Goal: Task Accomplishment & Management: Use online tool/utility

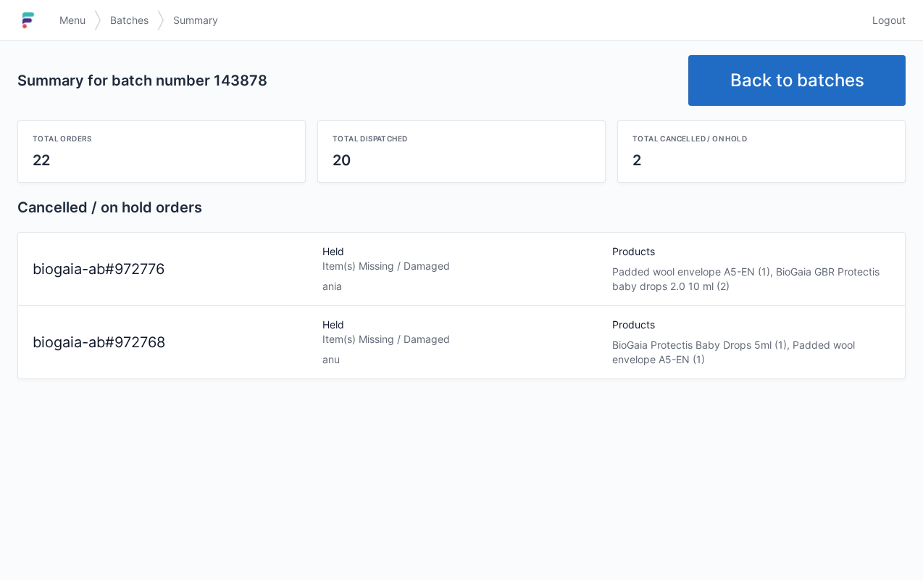
click at [71, 22] on span "Menu" at bounding box center [72, 20] width 26 height 14
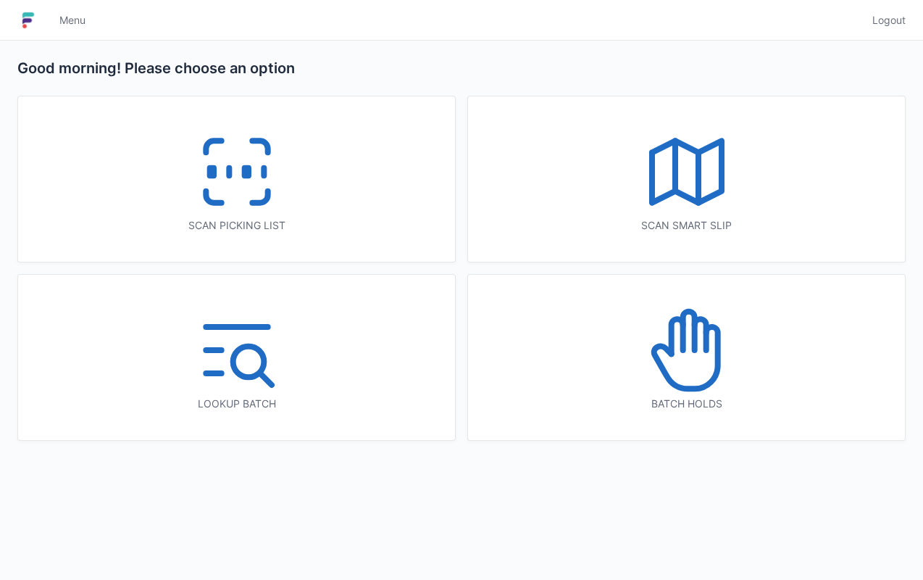
click at [709, 391] on icon at bounding box center [687, 350] width 93 height 93
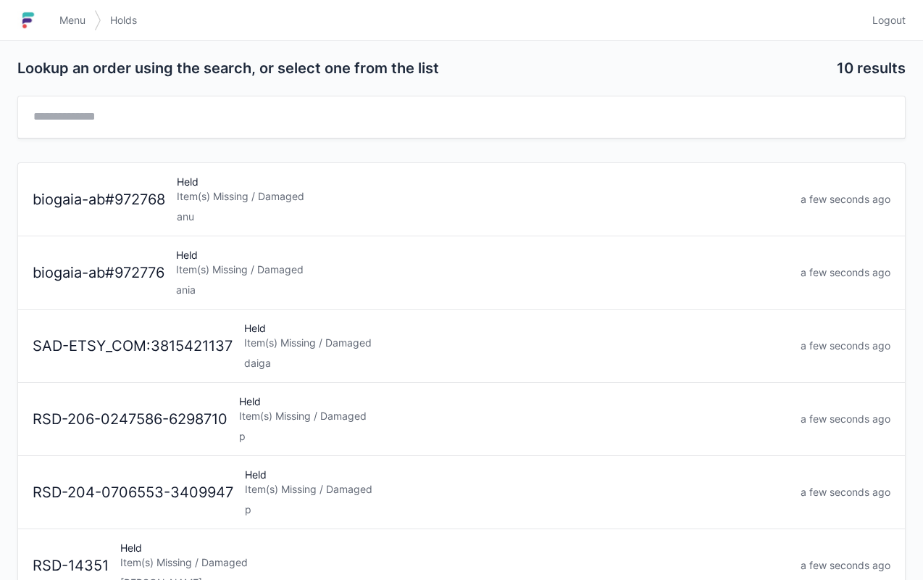
click at [202, 199] on div "Item(s) Missing / Damaged" at bounding box center [483, 196] width 613 height 14
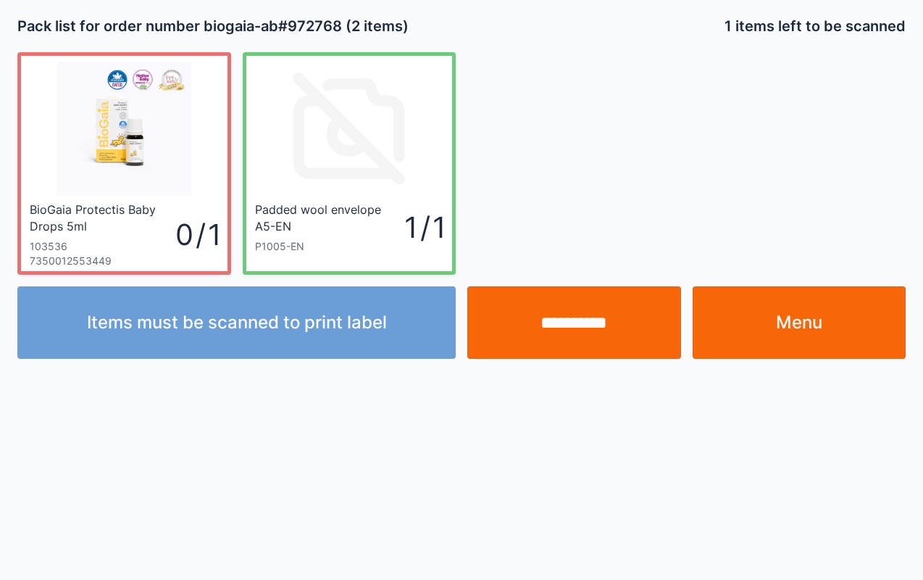
click at [792, 328] on link "Menu" at bounding box center [800, 322] width 214 height 72
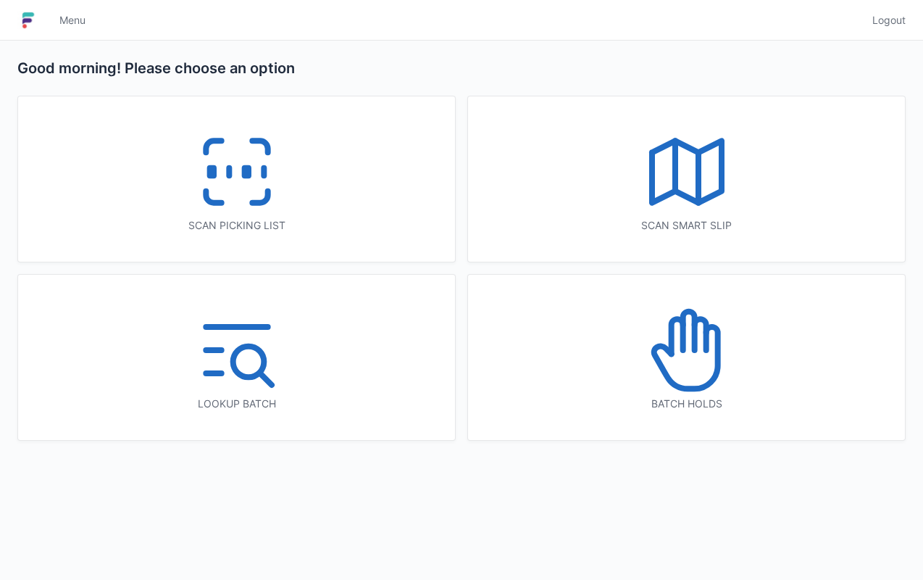
click at [694, 361] on icon at bounding box center [687, 350] width 93 height 93
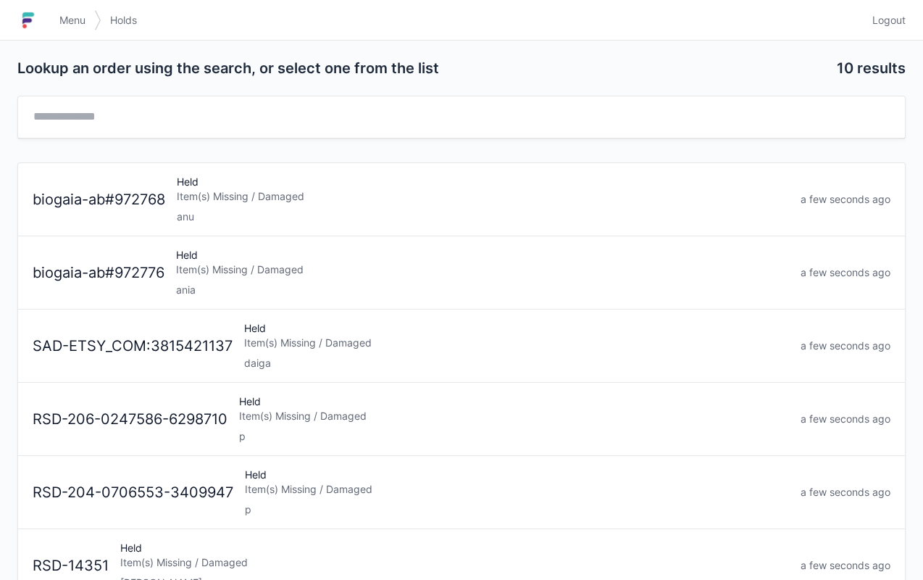
click at [257, 275] on div "Item(s) Missing / Damaged" at bounding box center [482, 269] width 613 height 14
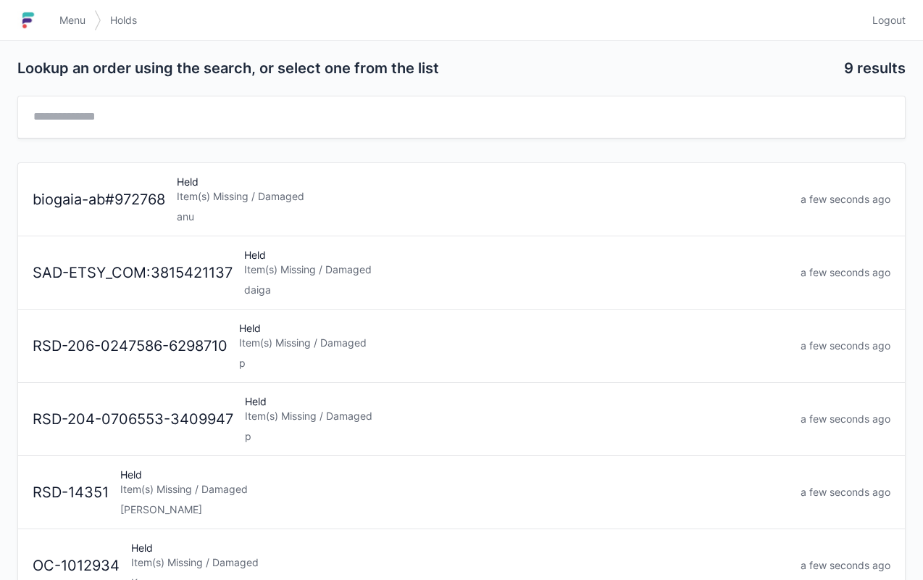
click at [291, 209] on div "anu" at bounding box center [483, 216] width 613 height 14
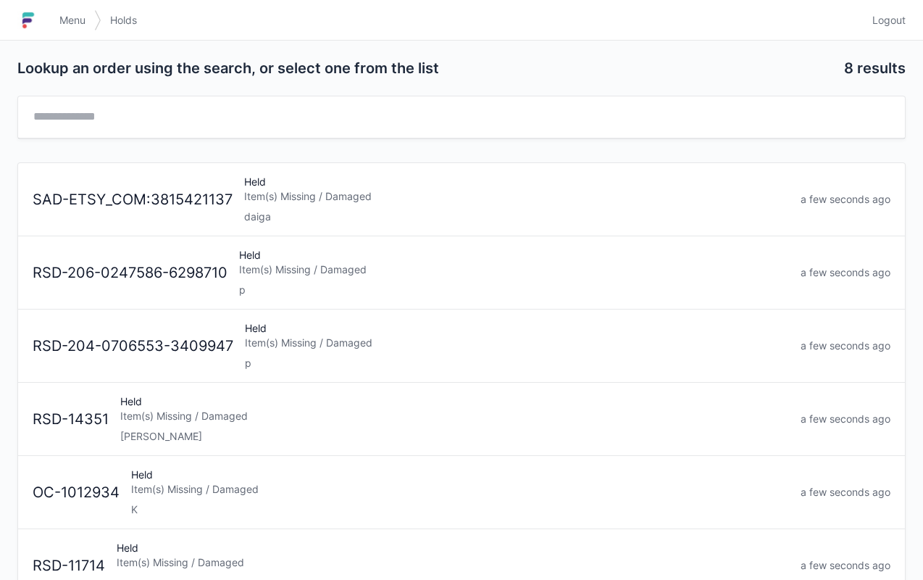
click at [63, 23] on span "Menu" at bounding box center [72, 20] width 26 height 14
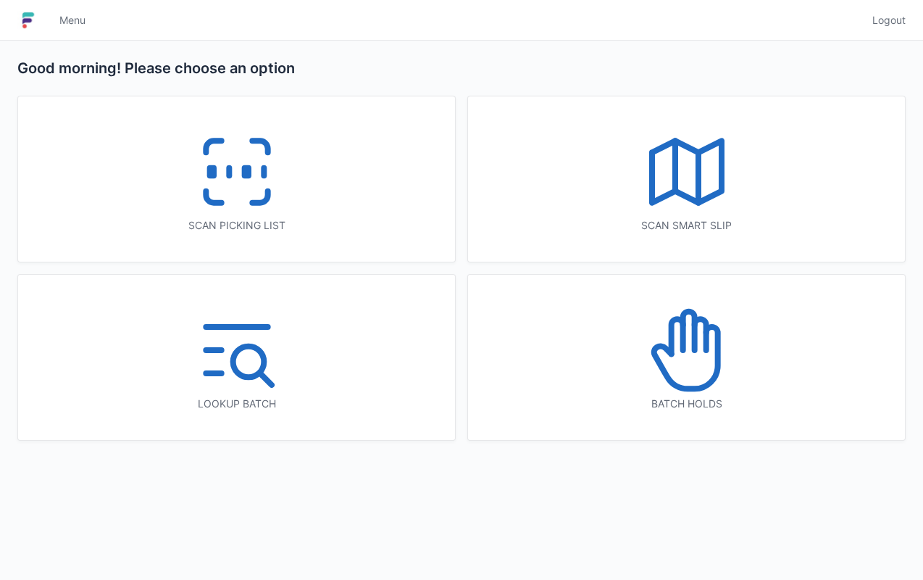
click at [279, 168] on icon at bounding box center [237, 171] width 93 height 93
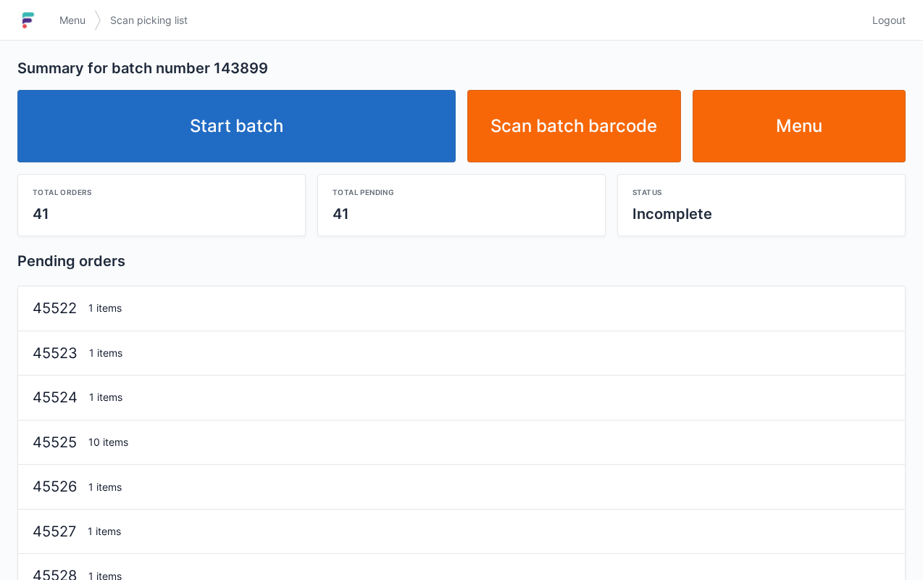
click at [297, 154] on link "Start batch" at bounding box center [236, 126] width 439 height 72
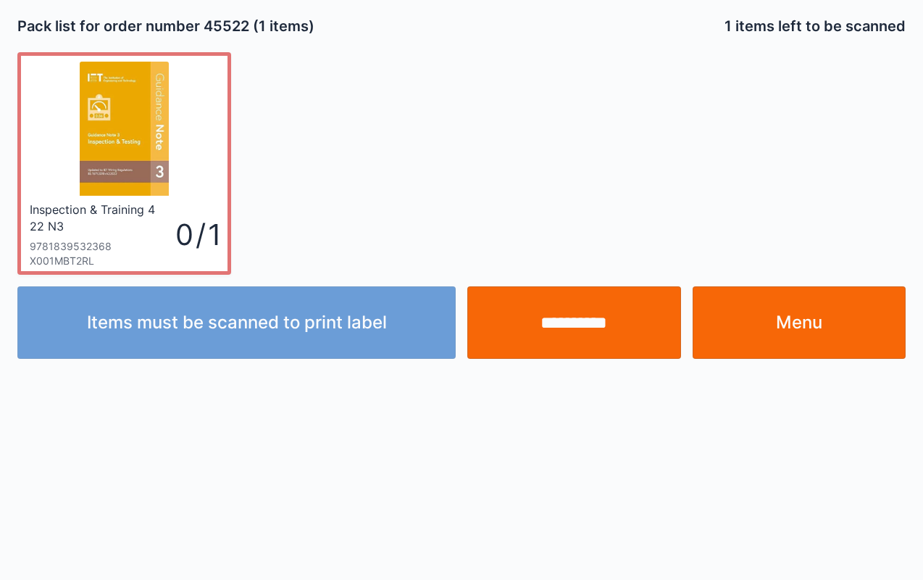
click at [800, 348] on link "Menu" at bounding box center [800, 322] width 214 height 72
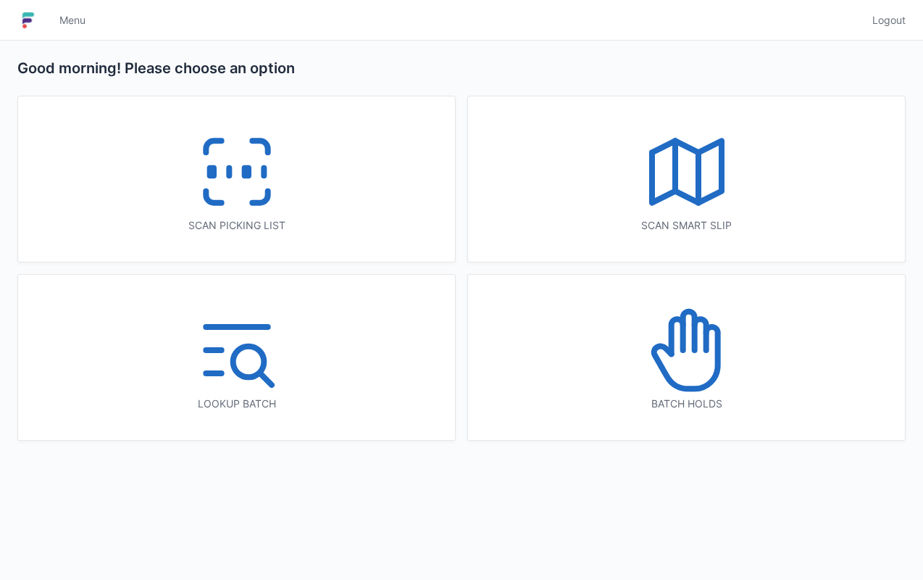
click at [237, 162] on icon at bounding box center [237, 171] width 93 height 93
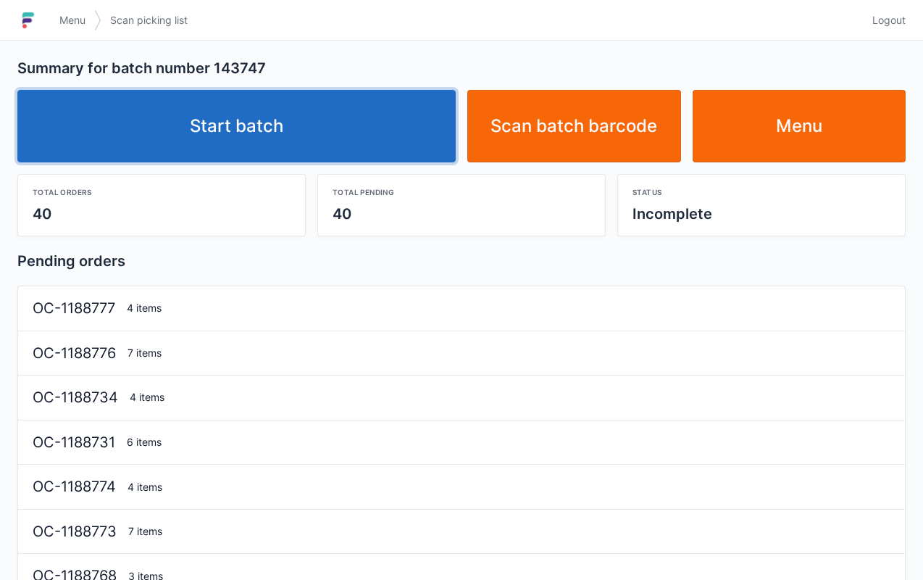
click at [341, 144] on link "Start batch" at bounding box center [236, 126] width 439 height 72
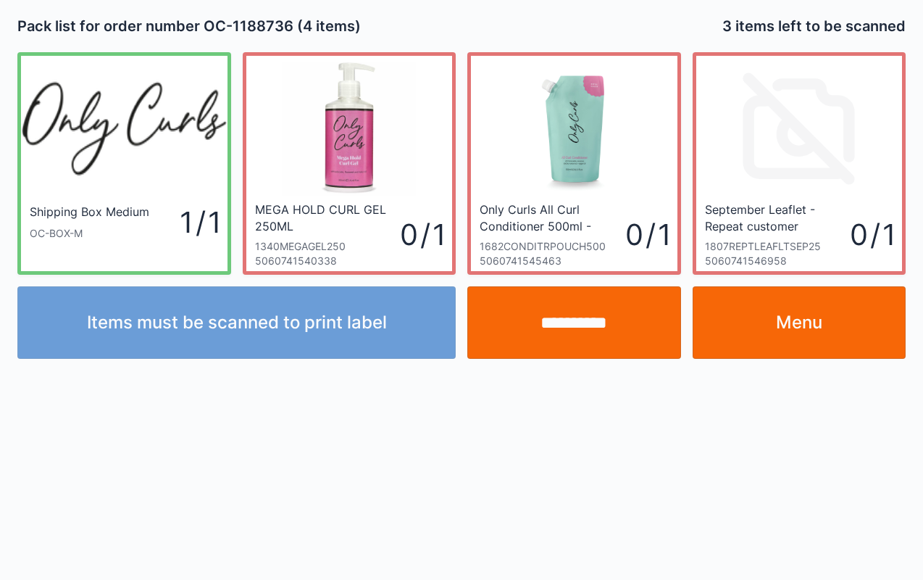
click at [802, 328] on link "Menu" at bounding box center [800, 322] width 214 height 72
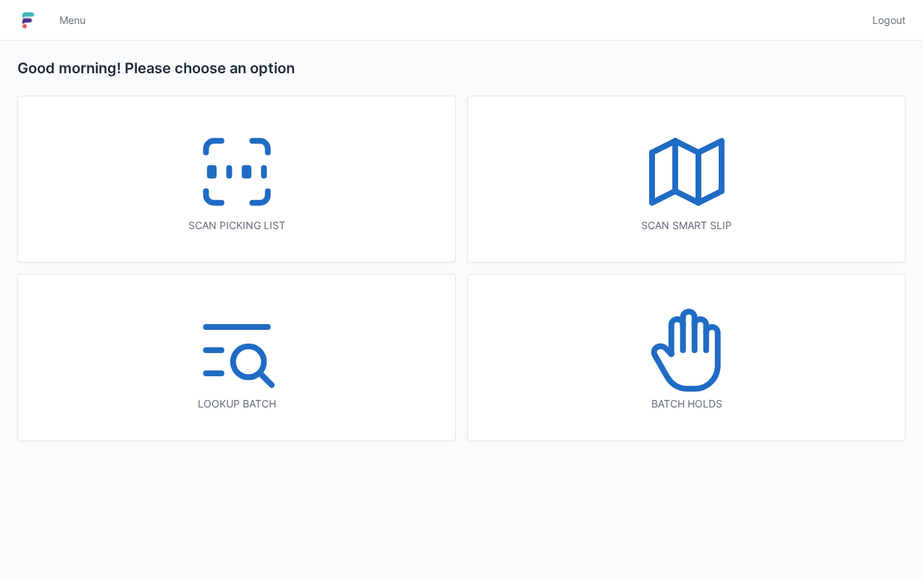
click at [223, 197] on icon at bounding box center [237, 171] width 93 height 93
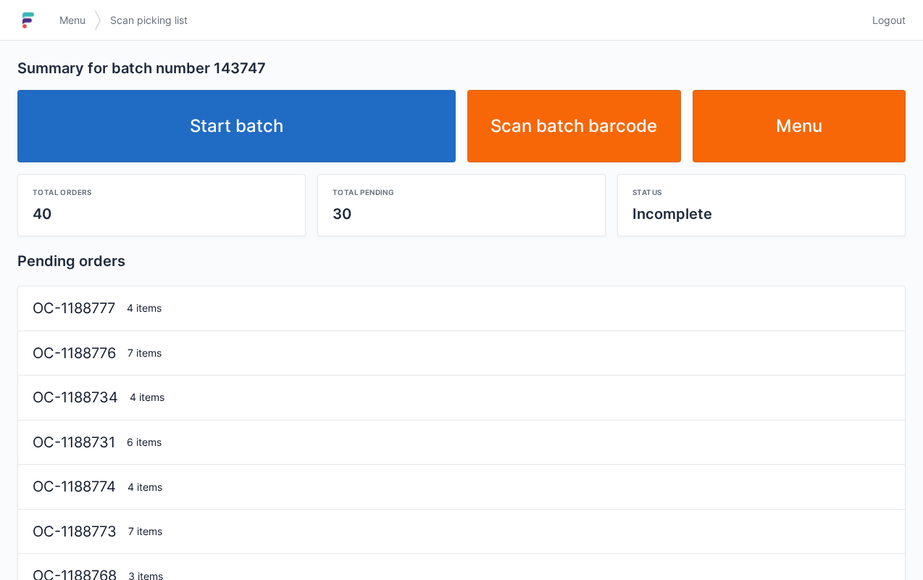
click at [304, 132] on link "Start batch" at bounding box center [236, 126] width 439 height 72
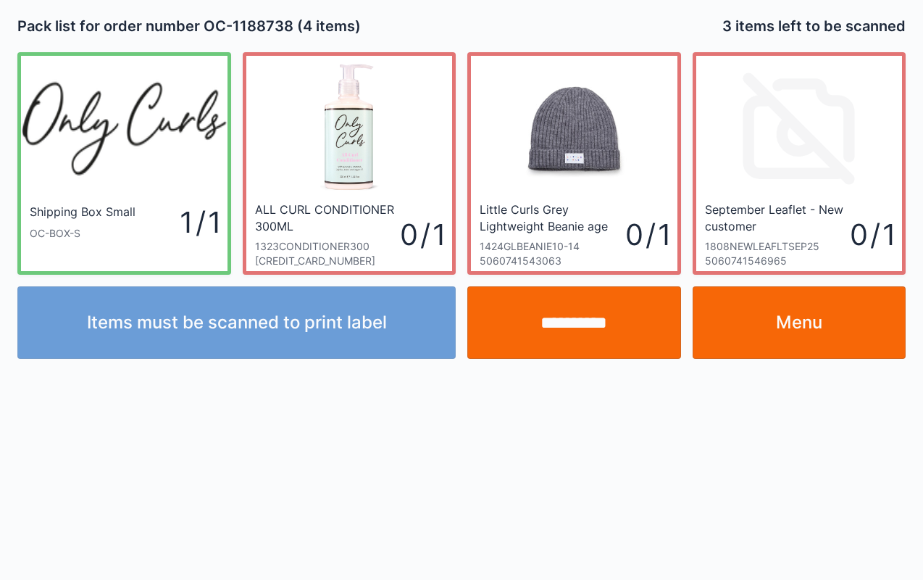
click at [815, 331] on link "Menu" at bounding box center [800, 322] width 214 height 72
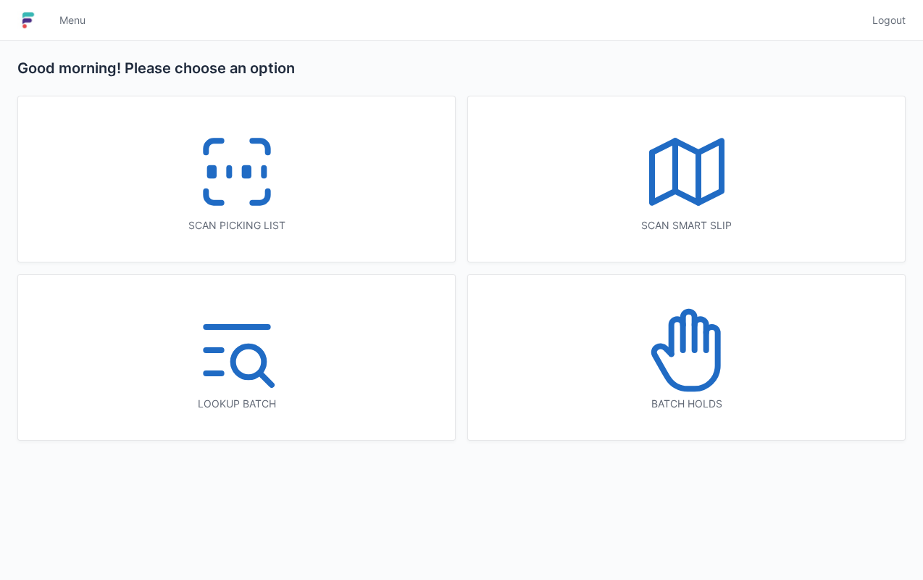
click at [219, 164] on icon at bounding box center [237, 171] width 93 height 93
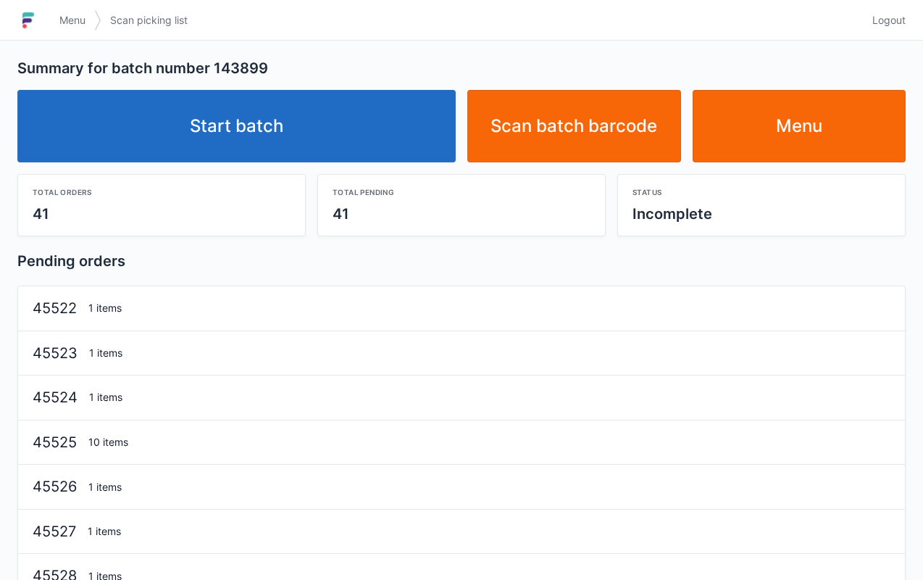
click at [349, 130] on link "Start batch" at bounding box center [236, 126] width 439 height 72
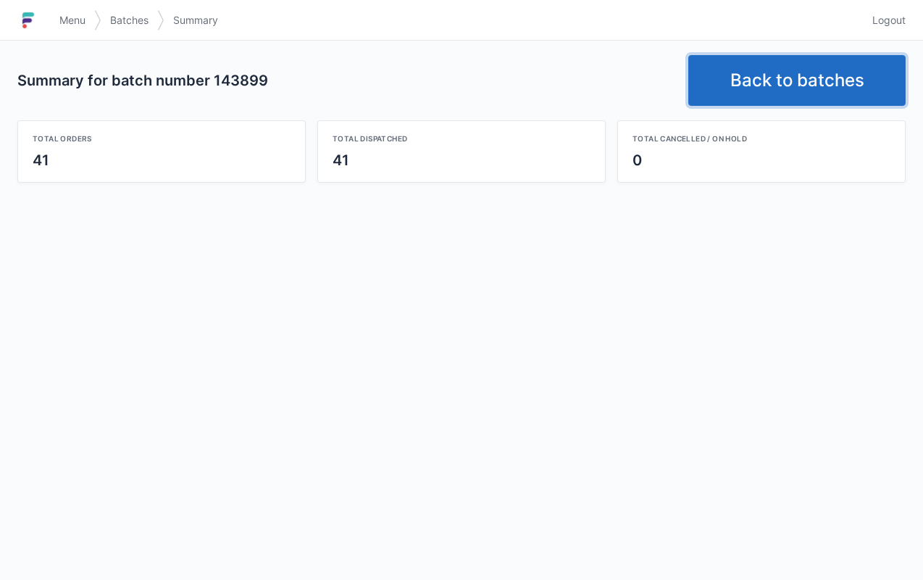
click at [815, 68] on link "Back to batches" at bounding box center [797, 80] width 217 height 51
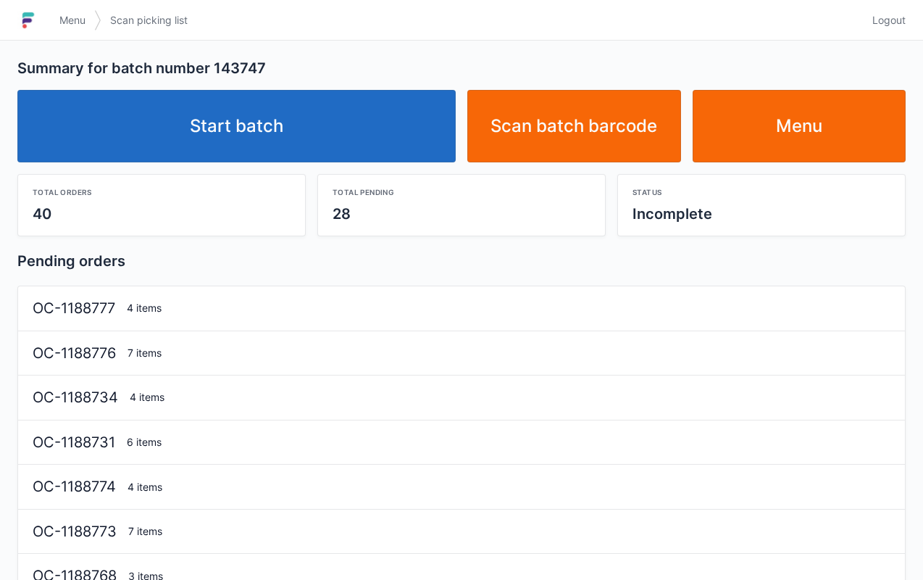
click at [309, 123] on link "Start batch" at bounding box center [236, 126] width 439 height 72
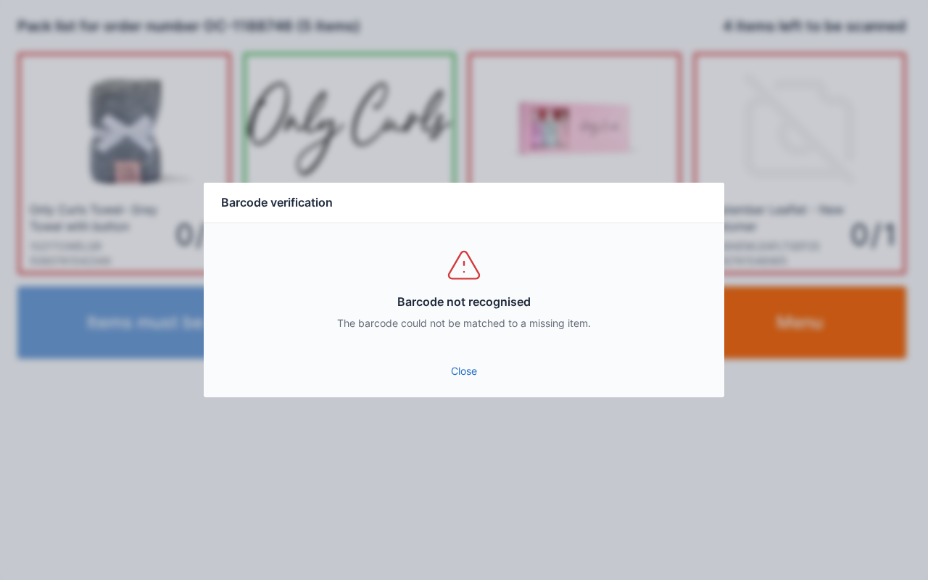
click at [470, 360] on link "Close" at bounding box center [463, 371] width 497 height 26
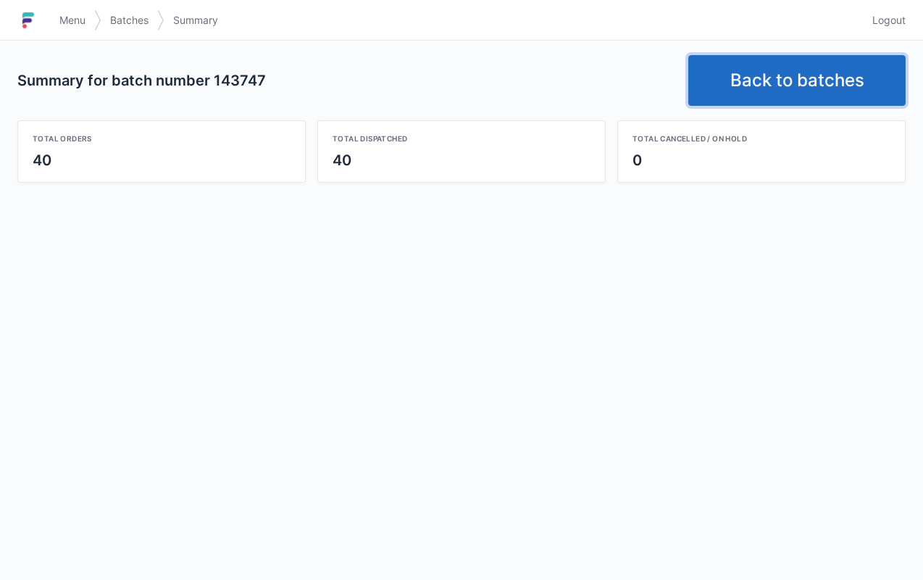
click at [808, 85] on link "Back to batches" at bounding box center [797, 80] width 217 height 51
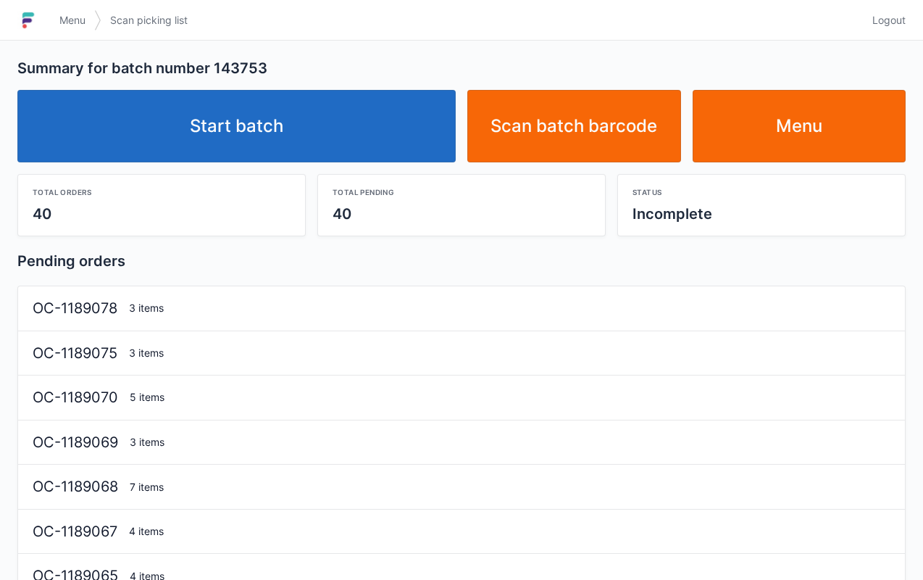
click at [310, 138] on link "Start batch" at bounding box center [236, 126] width 439 height 72
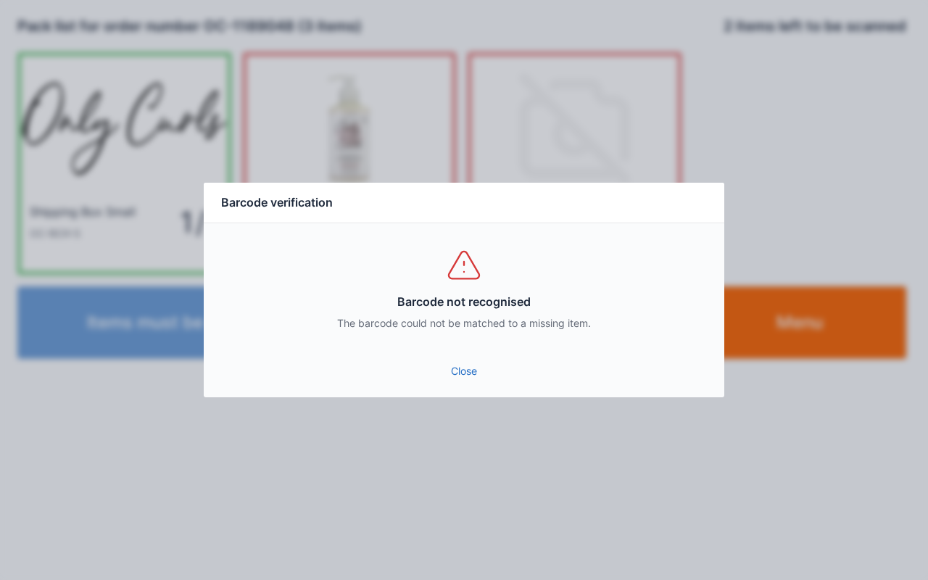
click at [464, 394] on div "Close" at bounding box center [464, 375] width 520 height 43
click at [468, 378] on link "Close" at bounding box center [463, 371] width 497 height 26
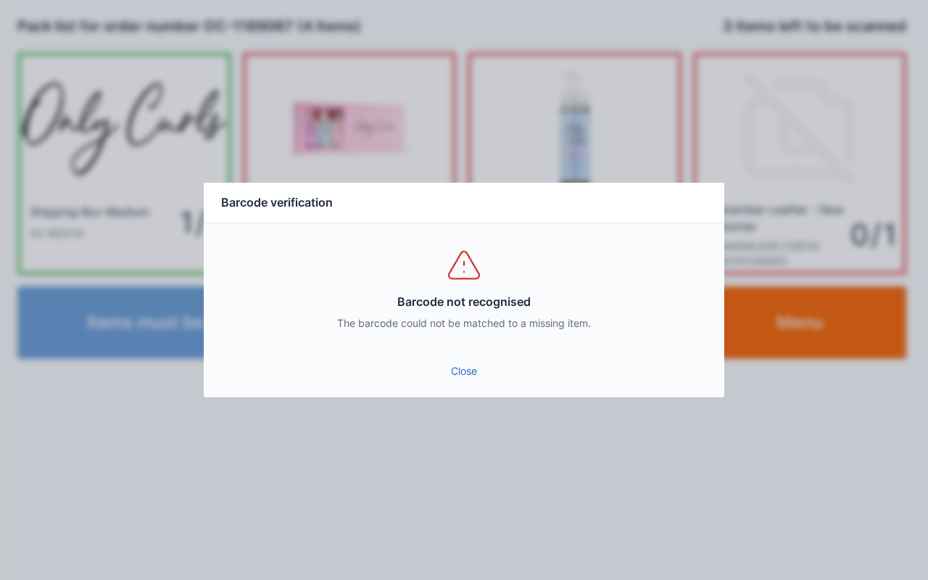
click at [481, 381] on link "Close" at bounding box center [463, 371] width 497 height 26
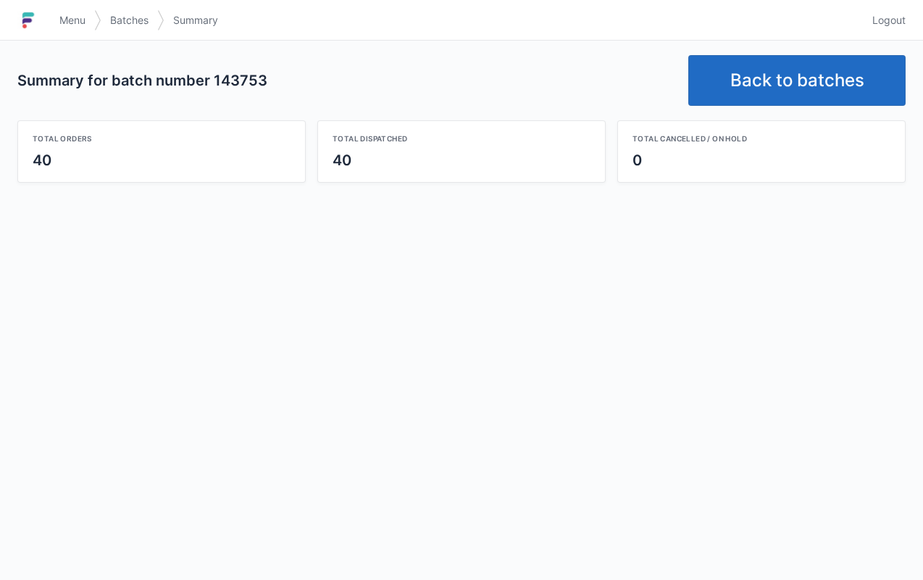
click at [851, 73] on link "Back to batches" at bounding box center [797, 80] width 217 height 51
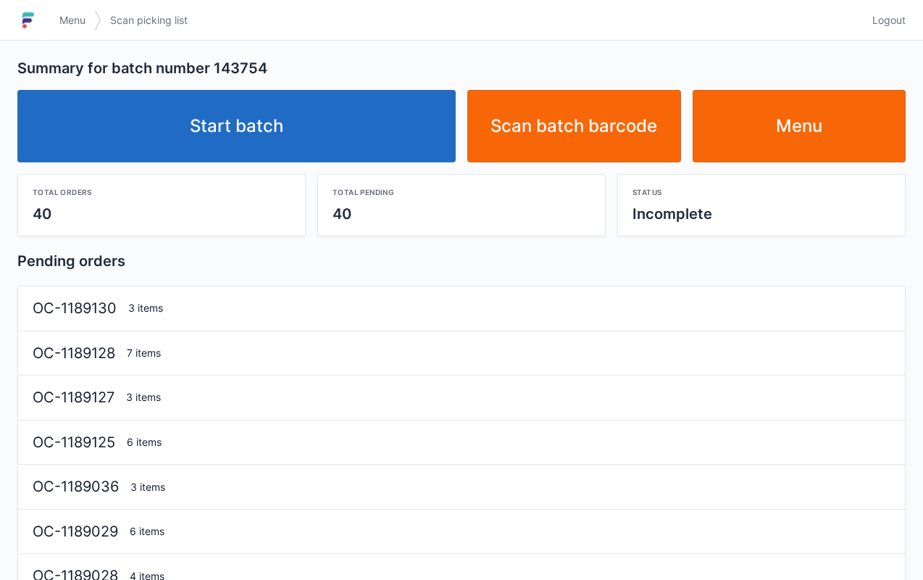
click at [310, 159] on link "Start batch" at bounding box center [236, 126] width 439 height 72
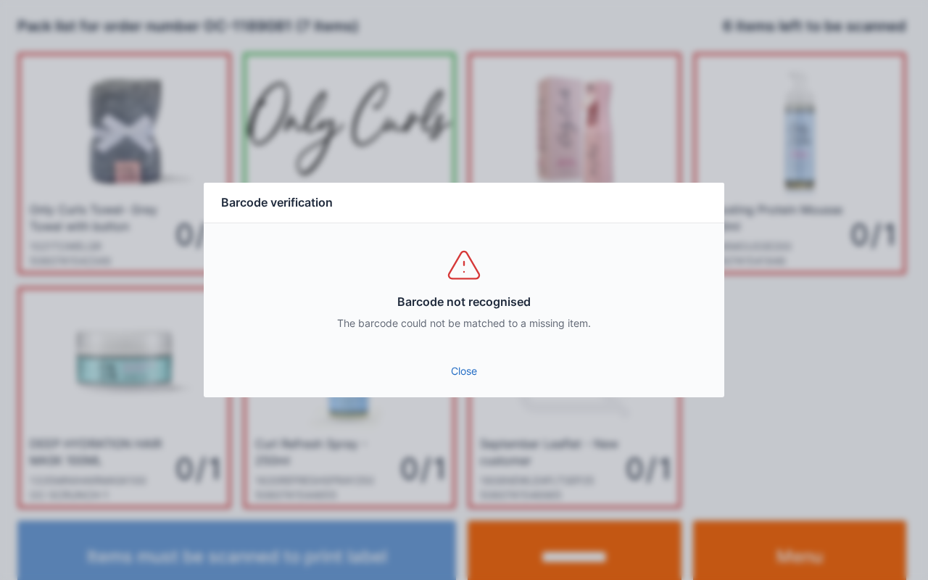
click at [461, 367] on link "Close" at bounding box center [463, 371] width 497 height 26
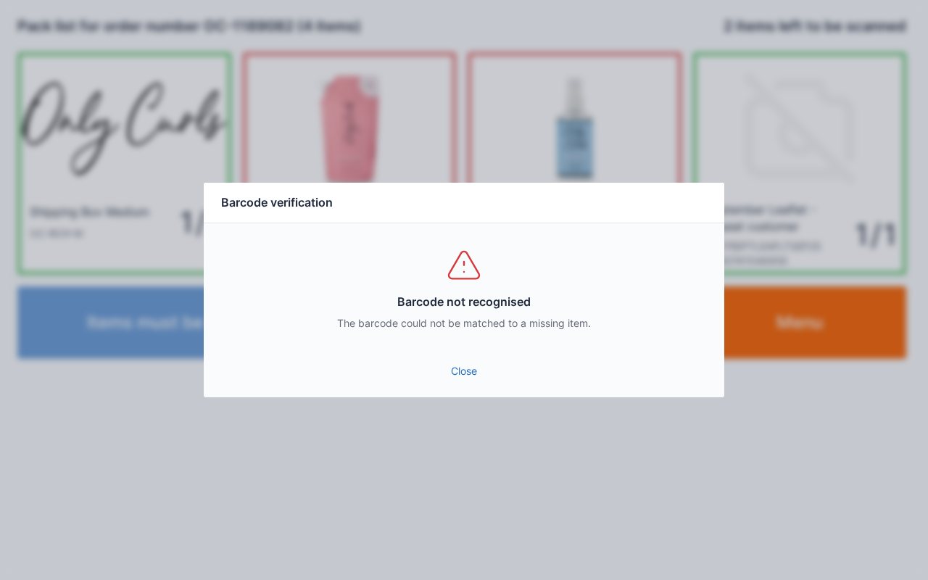
click at [470, 373] on link "Close" at bounding box center [463, 371] width 497 height 26
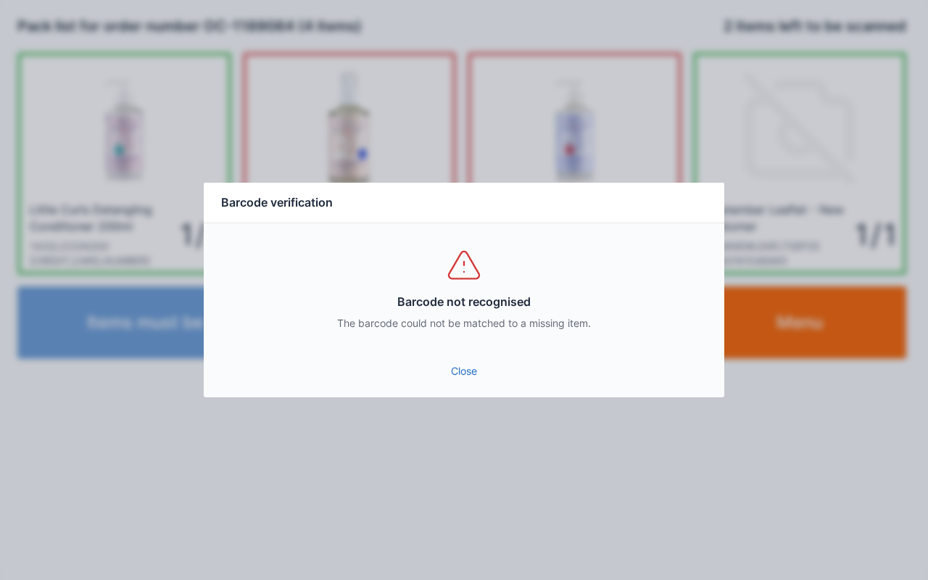
click at [470, 379] on link "Close" at bounding box center [463, 371] width 497 height 26
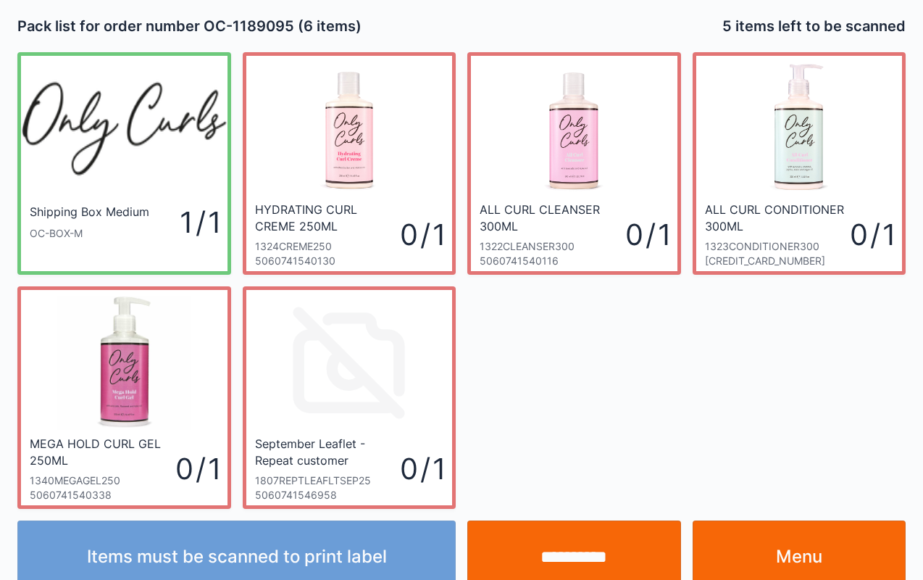
click at [801, 536] on link "Menu" at bounding box center [800, 556] width 214 height 72
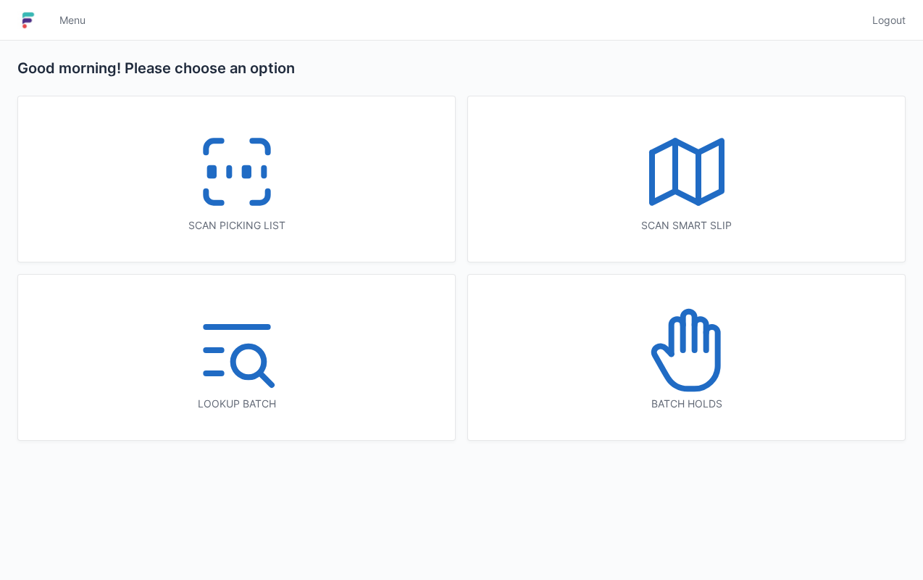
click at [221, 200] on icon at bounding box center [213, 197] width 15 height 12
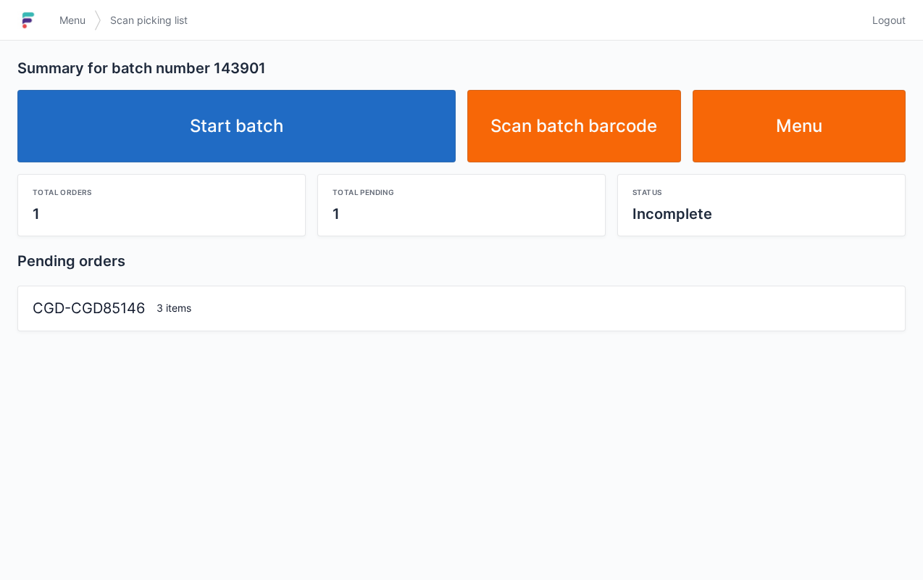
click at [346, 128] on link "Start batch" at bounding box center [236, 126] width 439 height 72
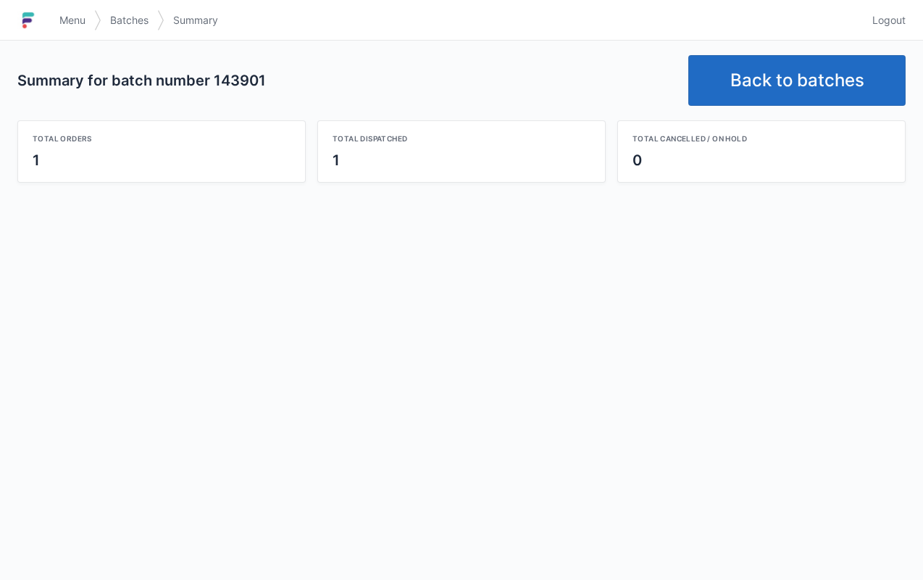
click at [796, 104] on link "Back to batches" at bounding box center [797, 80] width 217 height 51
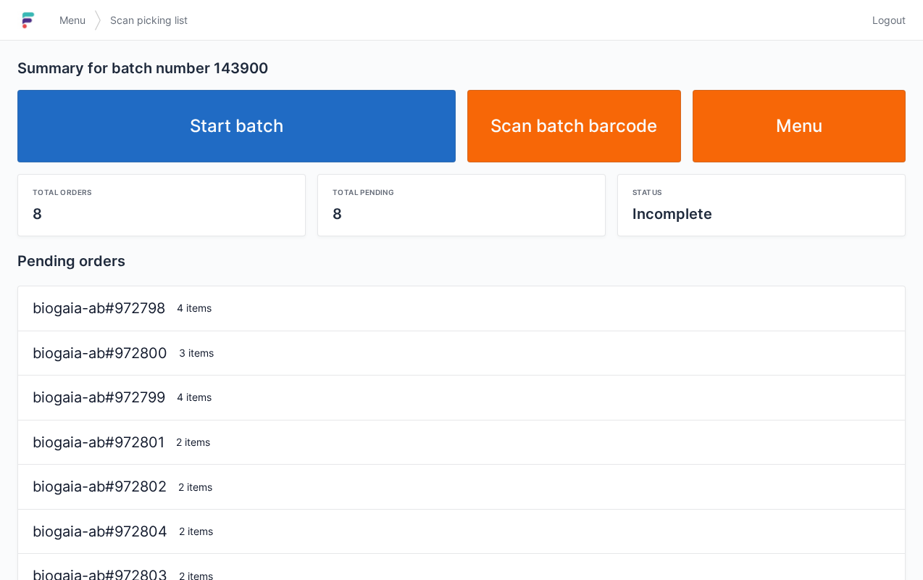
click at [340, 138] on link "Start batch" at bounding box center [236, 126] width 439 height 72
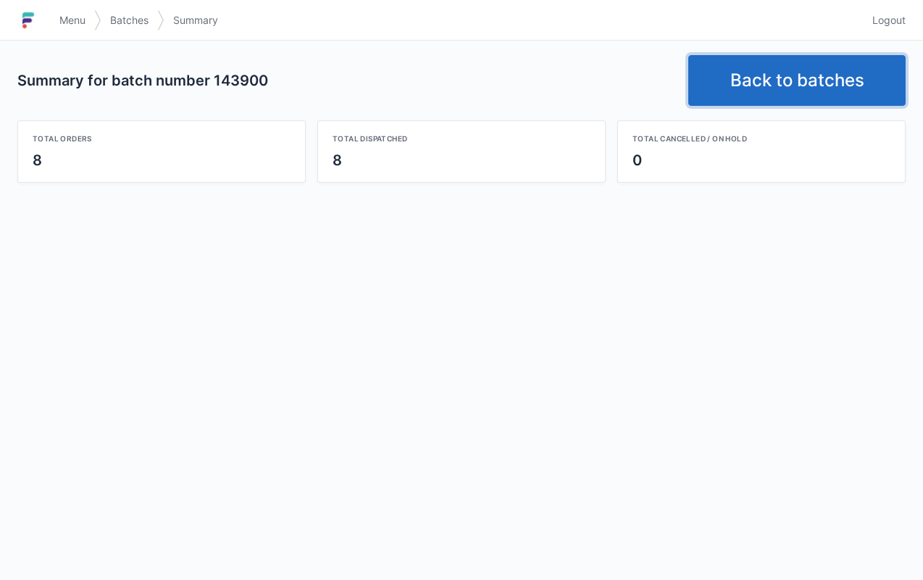
click at [821, 90] on link "Back to batches" at bounding box center [797, 80] width 217 height 51
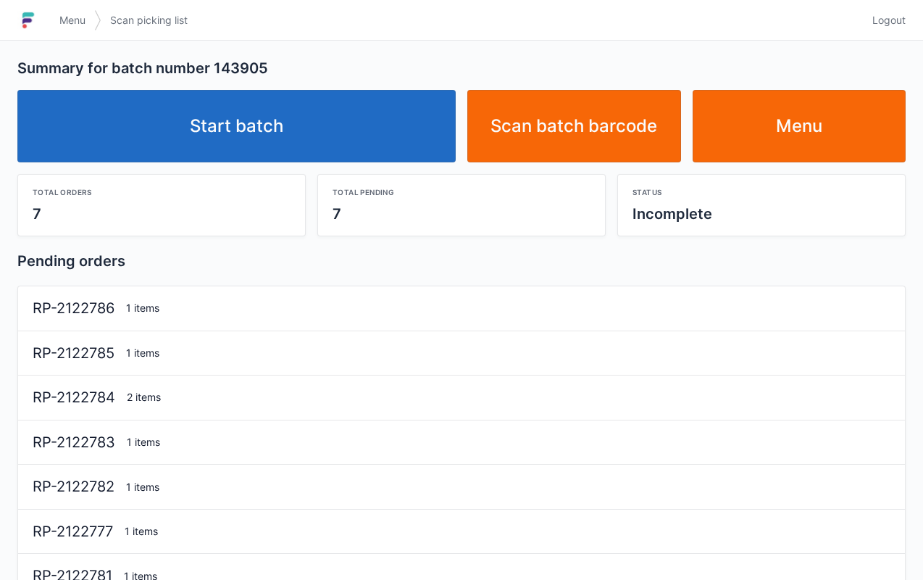
click at [329, 112] on link "Start batch" at bounding box center [236, 126] width 439 height 72
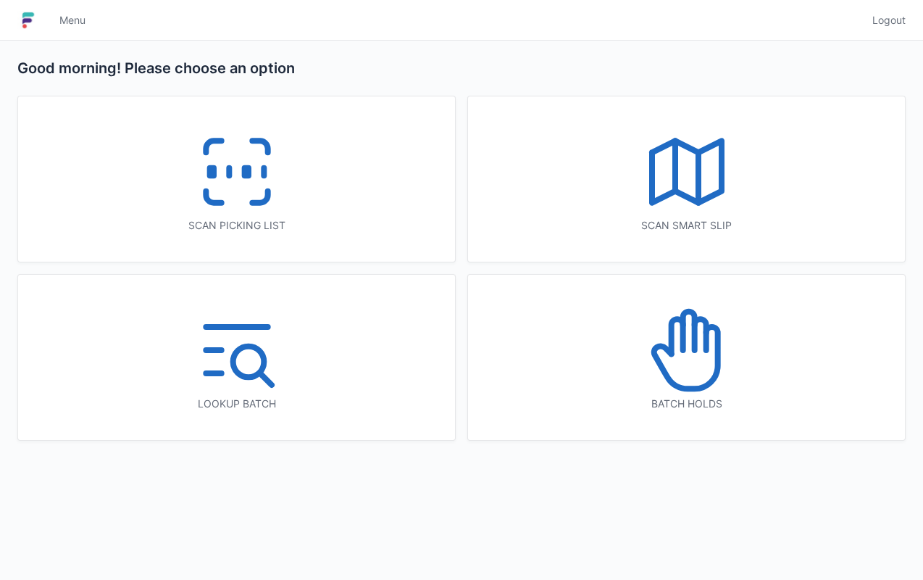
click at [246, 171] on rect at bounding box center [246, 172] width 4 height 8
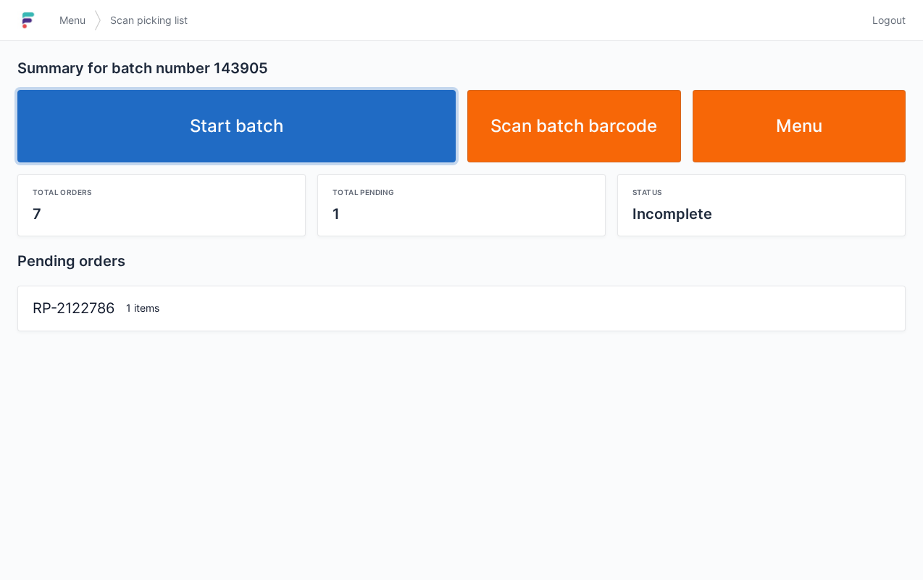
click at [309, 104] on link "Start batch" at bounding box center [236, 126] width 439 height 72
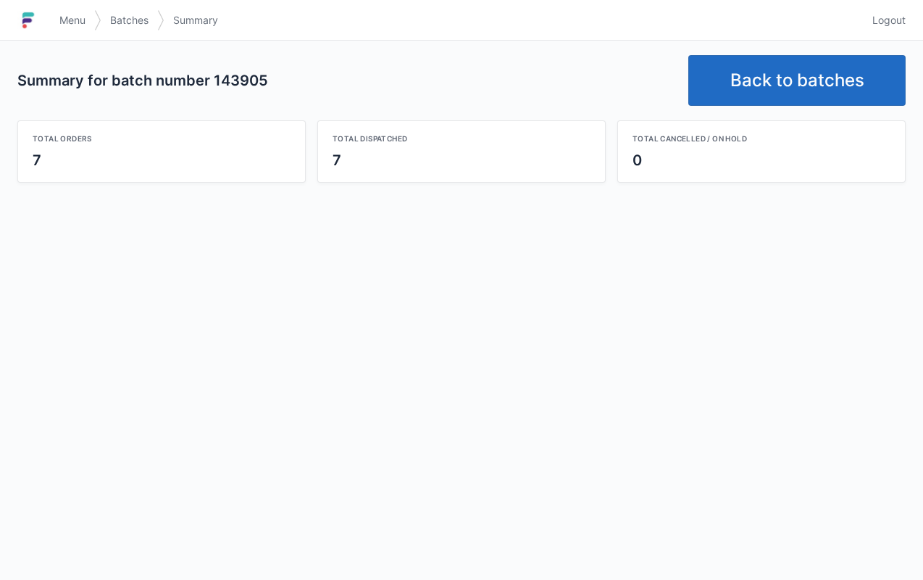
click at [838, 86] on link "Back to batches" at bounding box center [797, 80] width 217 height 51
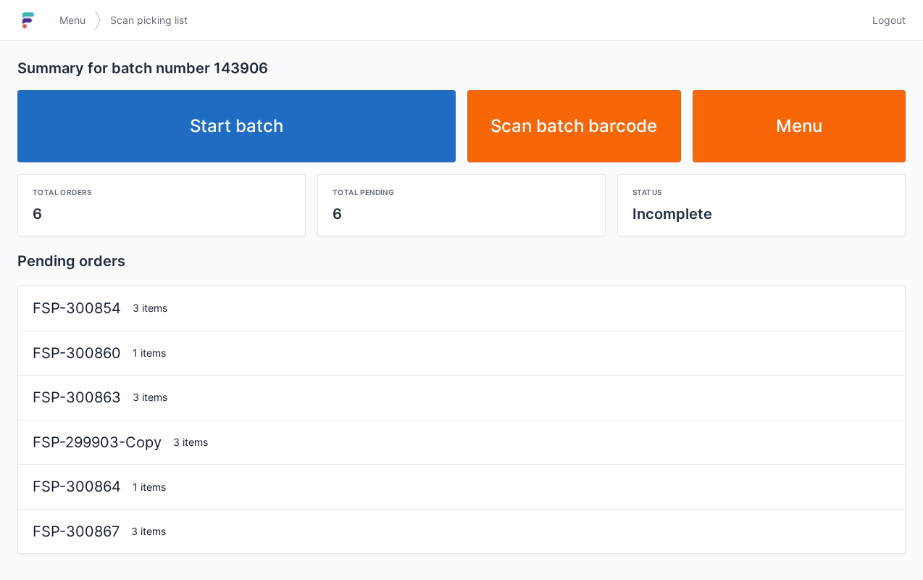
click at [333, 142] on link "Start batch" at bounding box center [236, 126] width 439 height 72
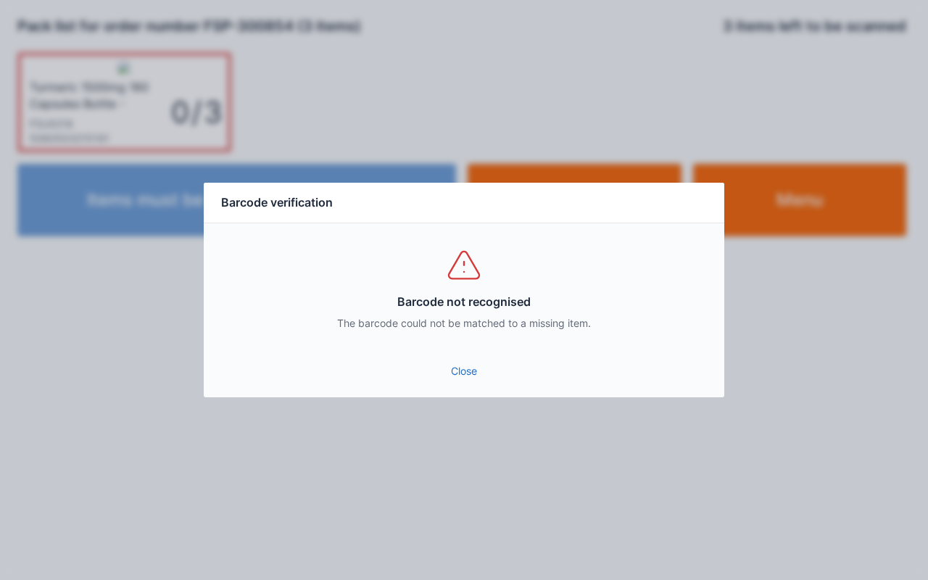
click at [496, 380] on link "Close" at bounding box center [463, 371] width 497 height 26
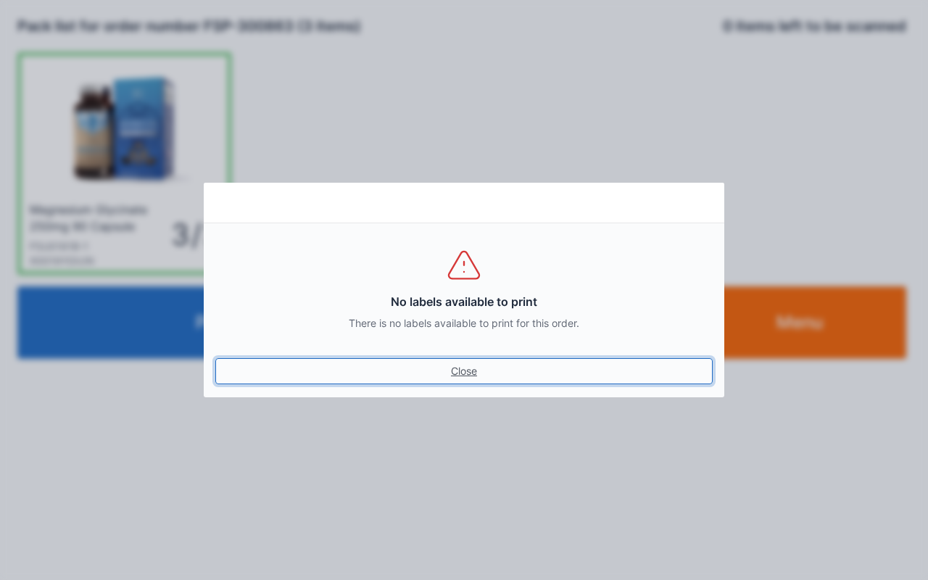
click at [459, 381] on link "Close" at bounding box center [463, 371] width 497 height 26
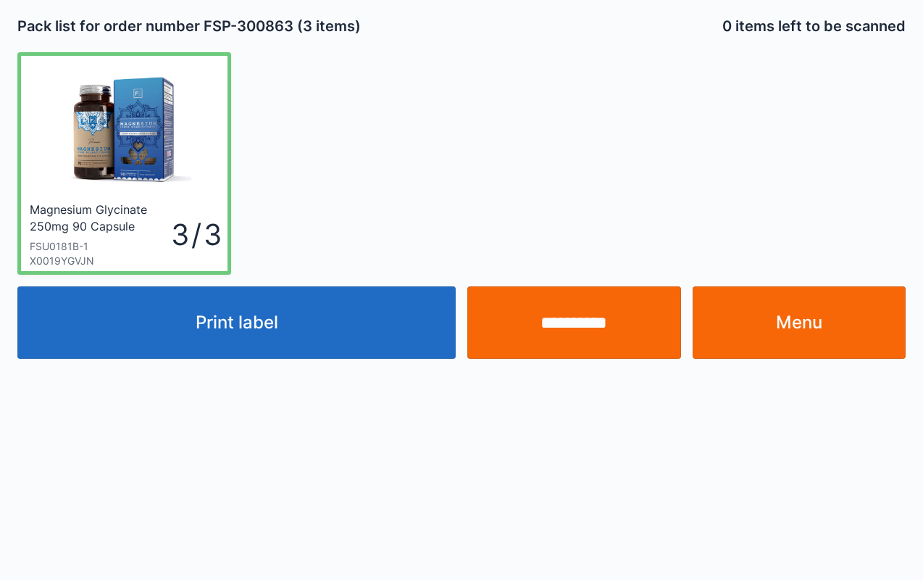
click at [567, 329] on input "**********" at bounding box center [575, 322] width 214 height 72
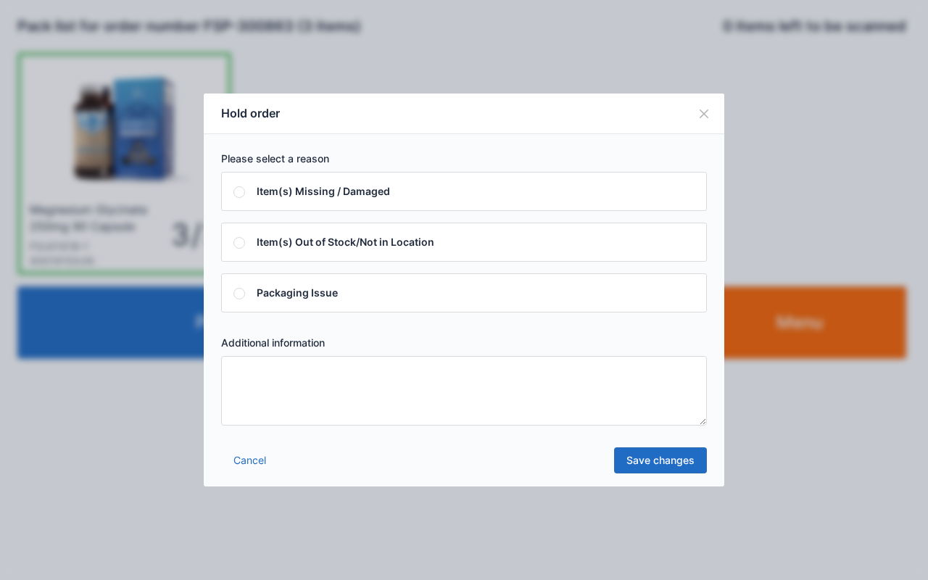
click at [302, 389] on textarea at bounding box center [464, 391] width 486 height 70
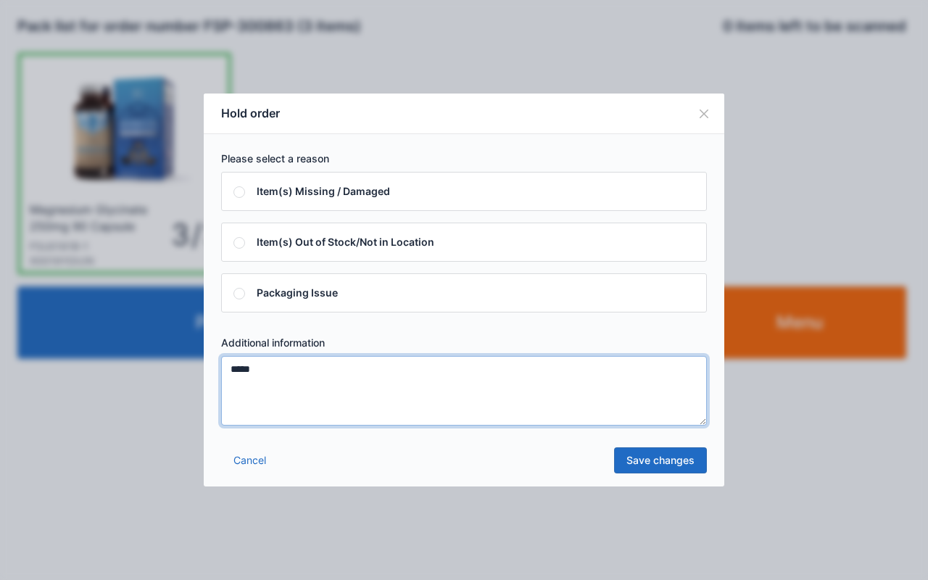
type textarea "****"
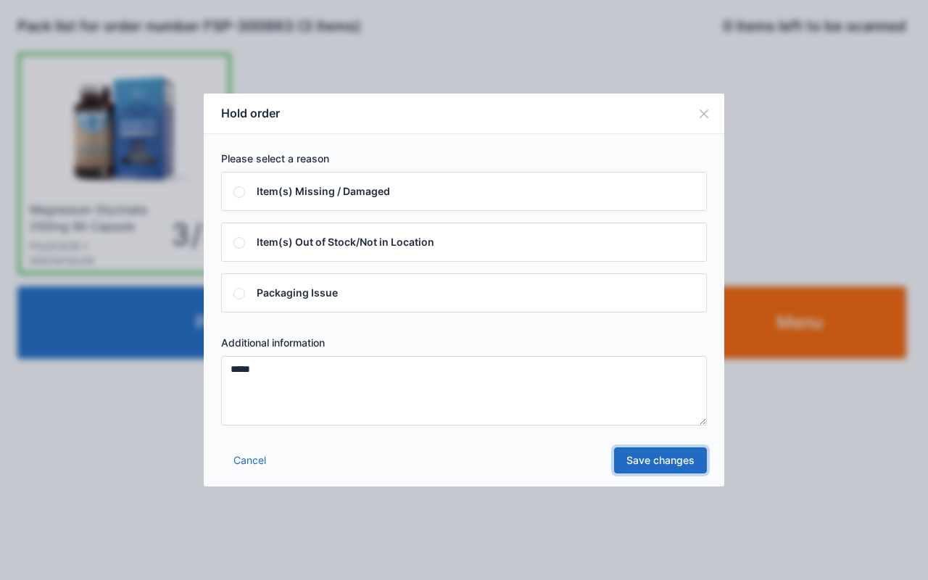
click at [678, 460] on link "Save changes" at bounding box center [660, 460] width 93 height 26
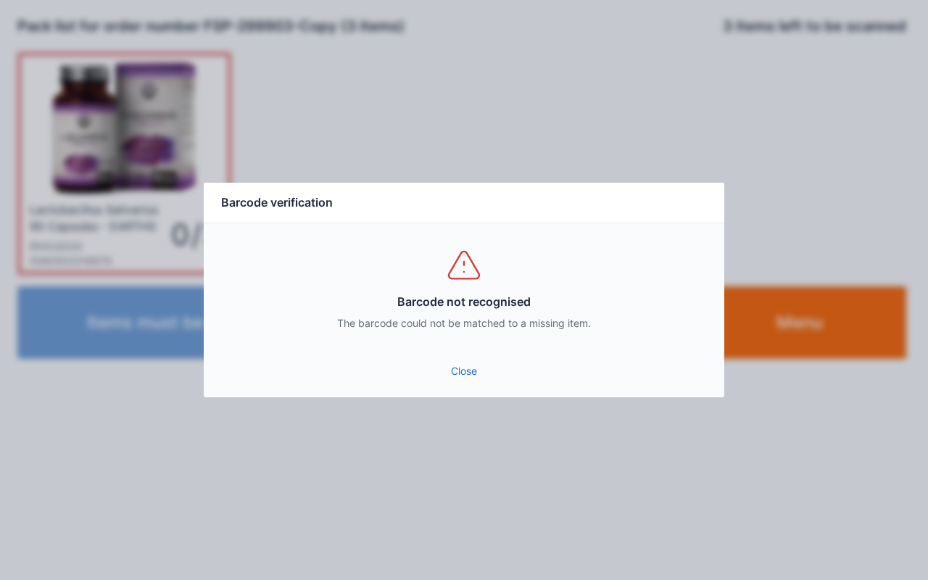
click at [482, 392] on div "Close" at bounding box center [464, 375] width 520 height 43
click at [471, 379] on link "Close" at bounding box center [463, 371] width 497 height 26
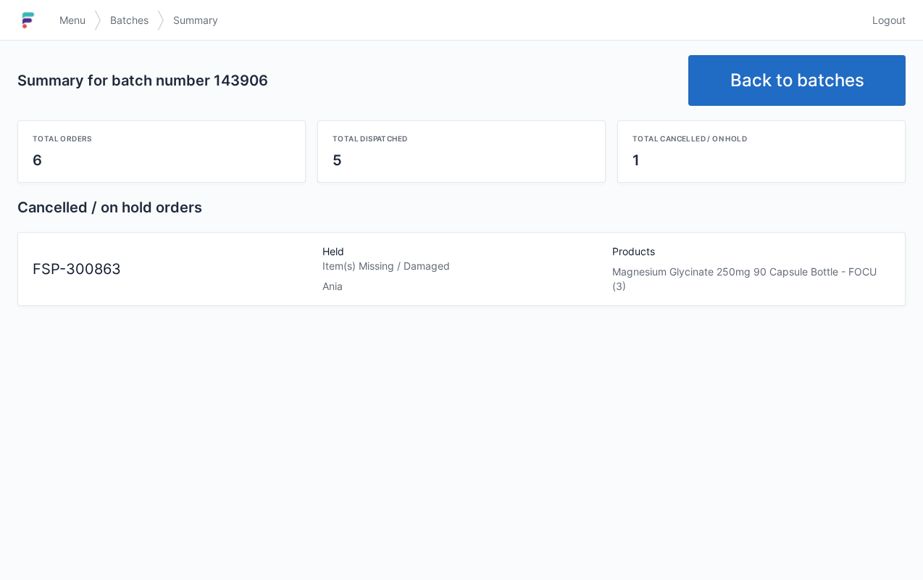
click at [57, 17] on link "Menu" at bounding box center [72, 20] width 43 height 26
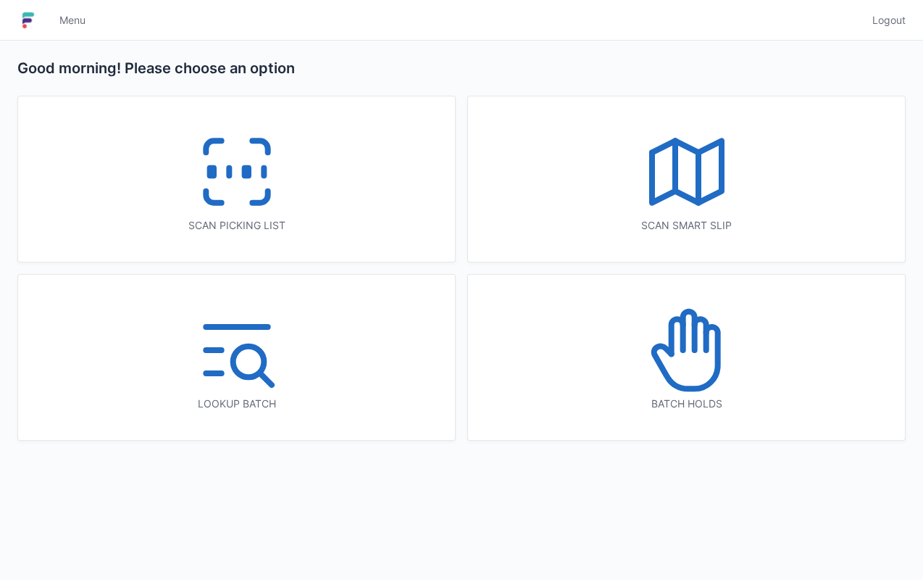
click at [238, 189] on icon at bounding box center [237, 171] width 93 height 93
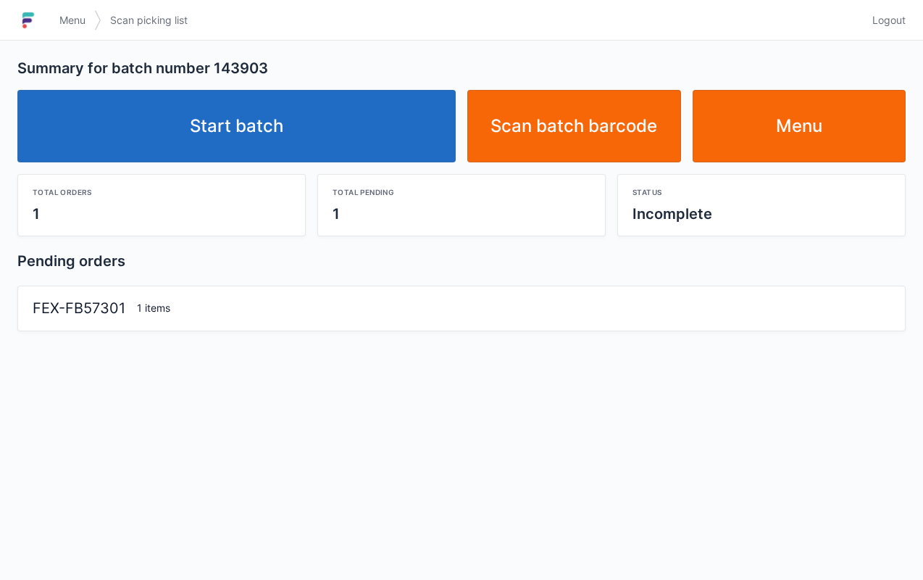
click at [357, 149] on link "Start batch" at bounding box center [236, 126] width 439 height 72
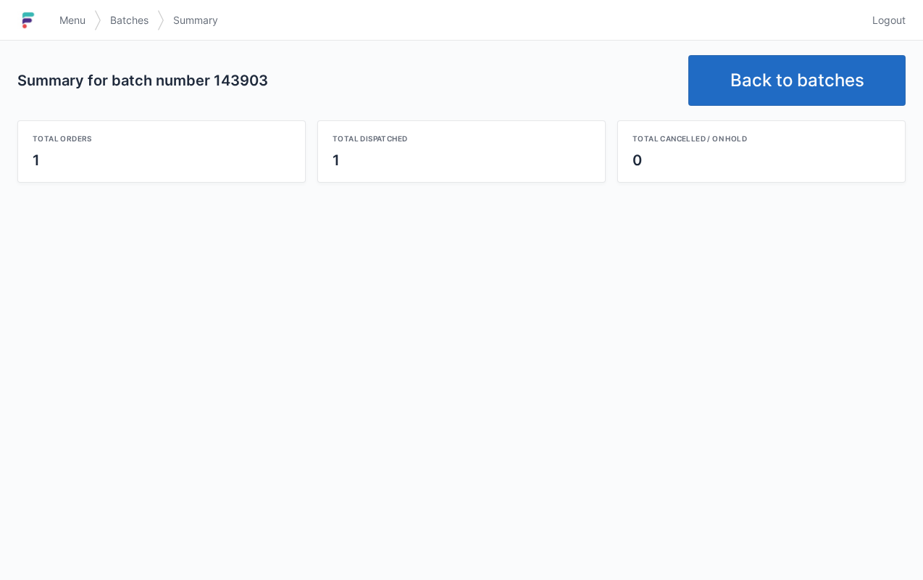
click at [839, 78] on link "Back to batches" at bounding box center [797, 80] width 217 height 51
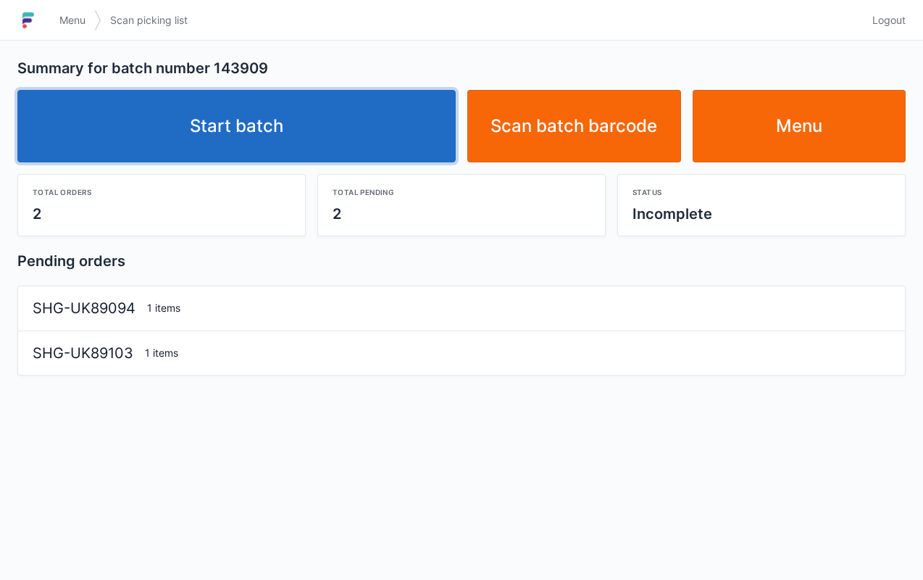
click at [383, 109] on link "Start batch" at bounding box center [236, 126] width 439 height 72
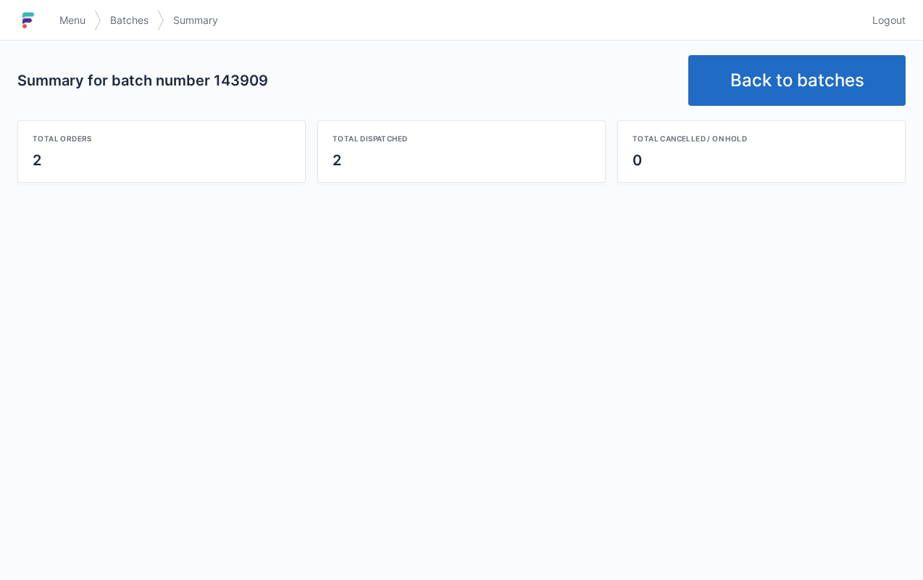
click at [804, 95] on link "Back to batches" at bounding box center [797, 80] width 217 height 51
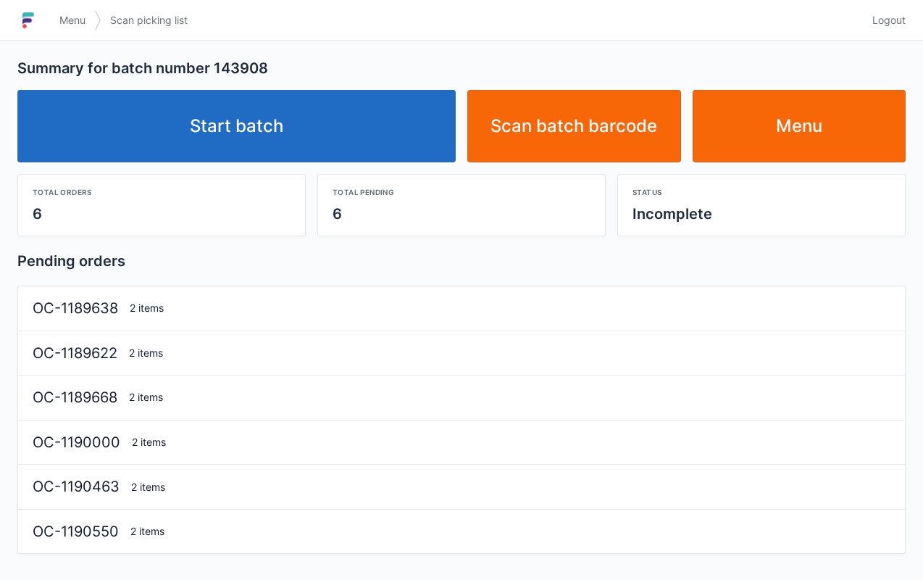
click at [365, 142] on link "Start batch" at bounding box center [236, 126] width 439 height 72
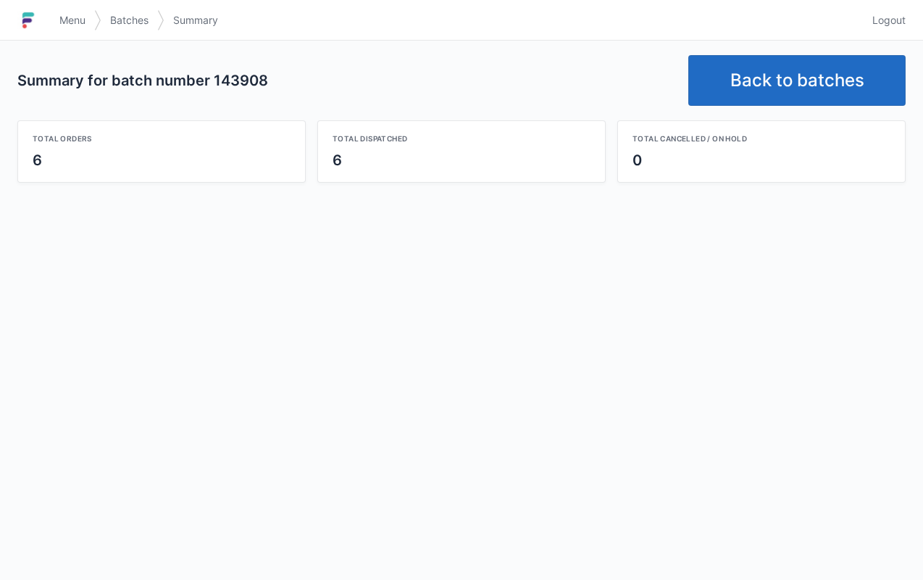
click at [807, 84] on link "Back to batches" at bounding box center [797, 80] width 217 height 51
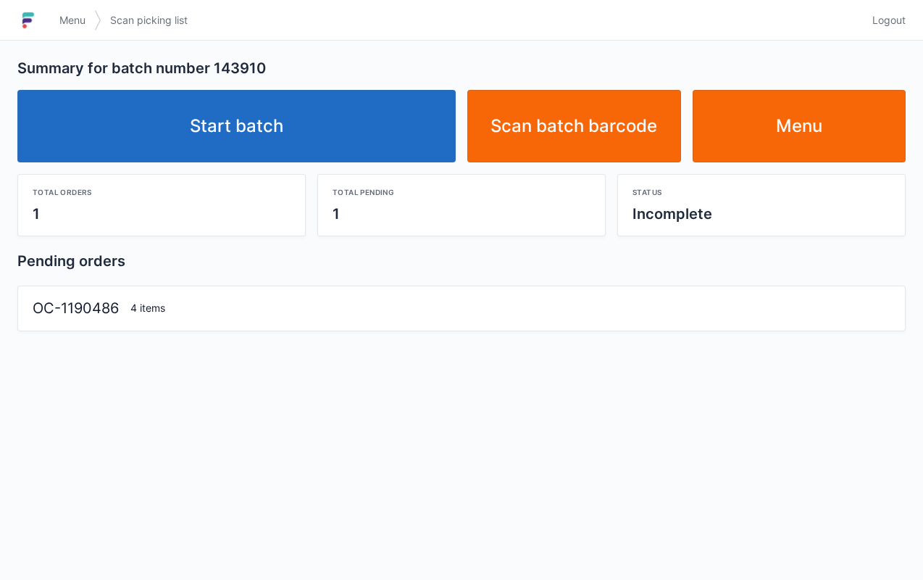
click at [341, 141] on link "Start batch" at bounding box center [236, 126] width 439 height 72
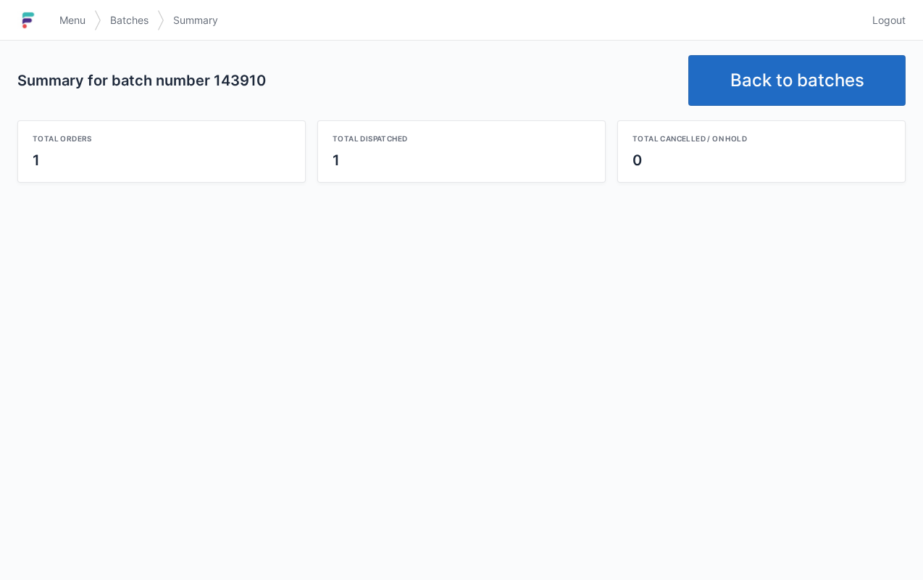
click at [84, 7] on link "Menu" at bounding box center [72, 20] width 43 height 26
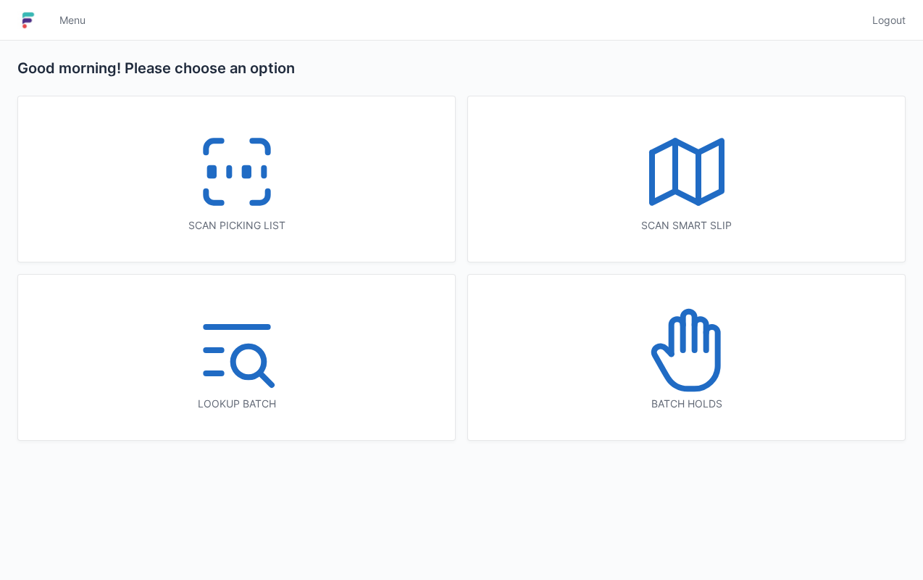
click at [706, 415] on div "Batch holds" at bounding box center [686, 357] width 437 height 165
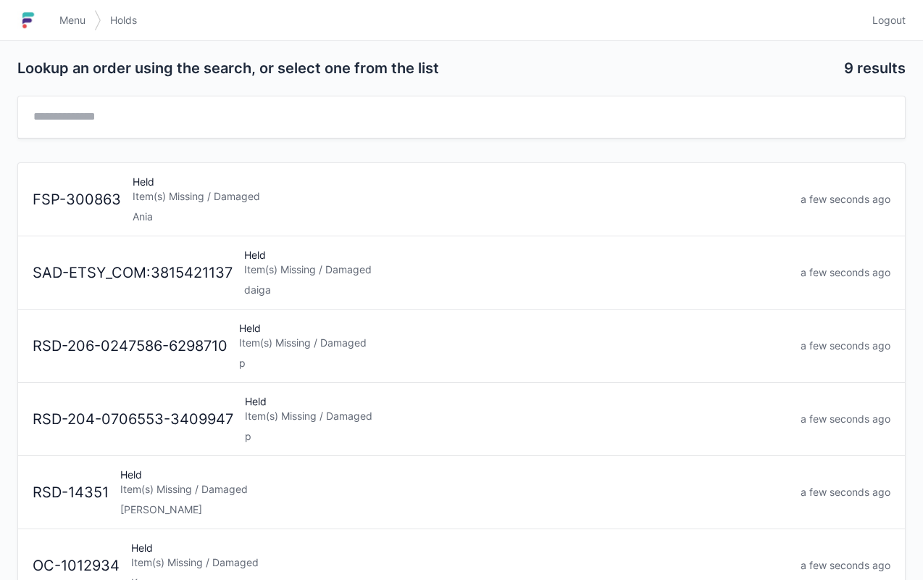
click at [216, 217] on div "Ania" at bounding box center [461, 216] width 657 height 14
click at [65, 29] on link "Menu" at bounding box center [72, 20] width 43 height 26
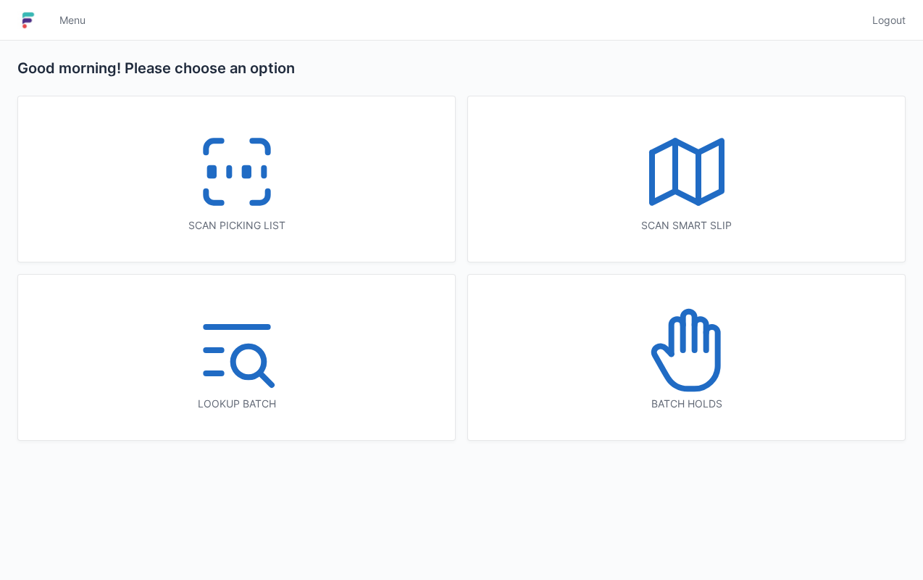
click at [239, 159] on icon at bounding box center [237, 171] width 93 height 93
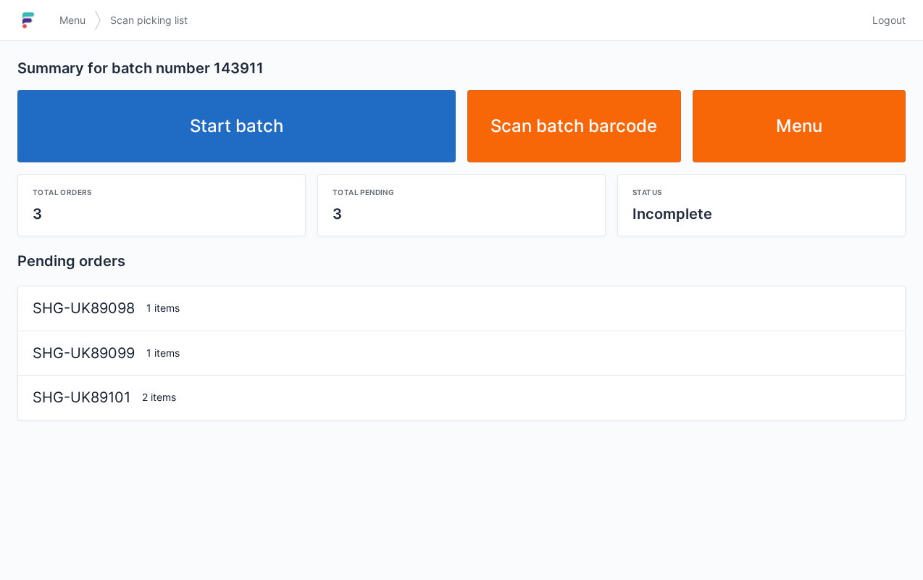
click at [336, 120] on link "Start batch" at bounding box center [236, 126] width 439 height 72
